Goal: Task Accomplishment & Management: Manage account settings

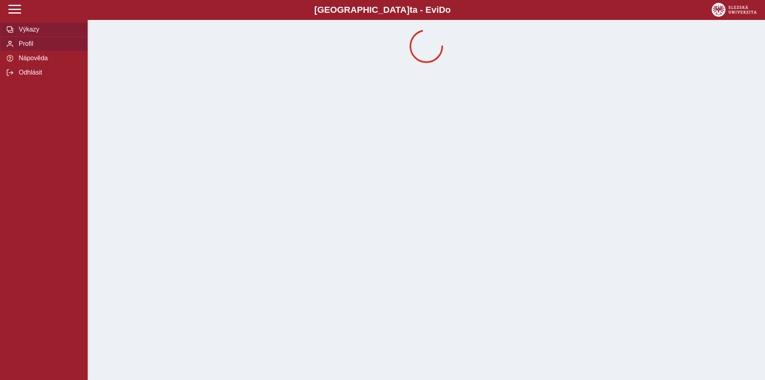
click at [36, 29] on span "Výkazy" at bounding box center [48, 29] width 65 height 7
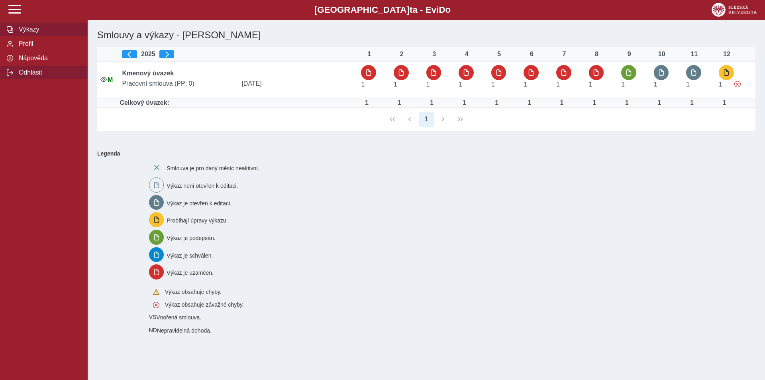
click at [29, 73] on span "Odhlásit" at bounding box center [48, 72] width 65 height 7
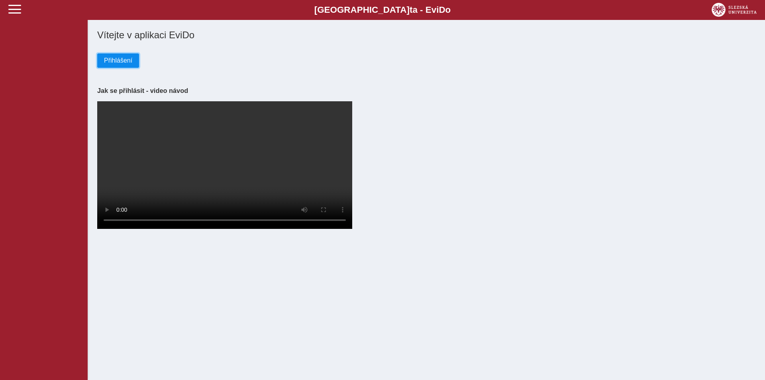
click at [119, 60] on span "Přihlášení" at bounding box center [118, 60] width 28 height 7
